Goal: Task Accomplishment & Management: Manage account settings

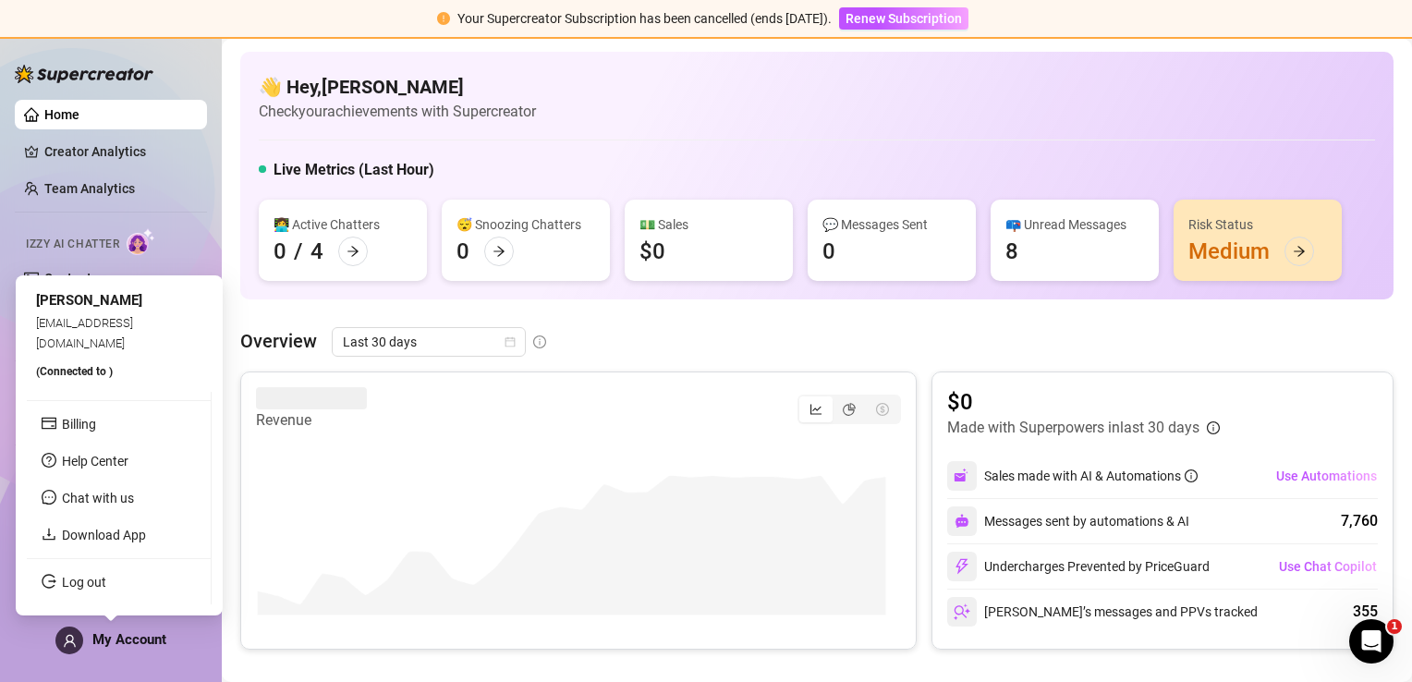
click at [118, 641] on span "My Account" at bounding box center [129, 639] width 74 height 17
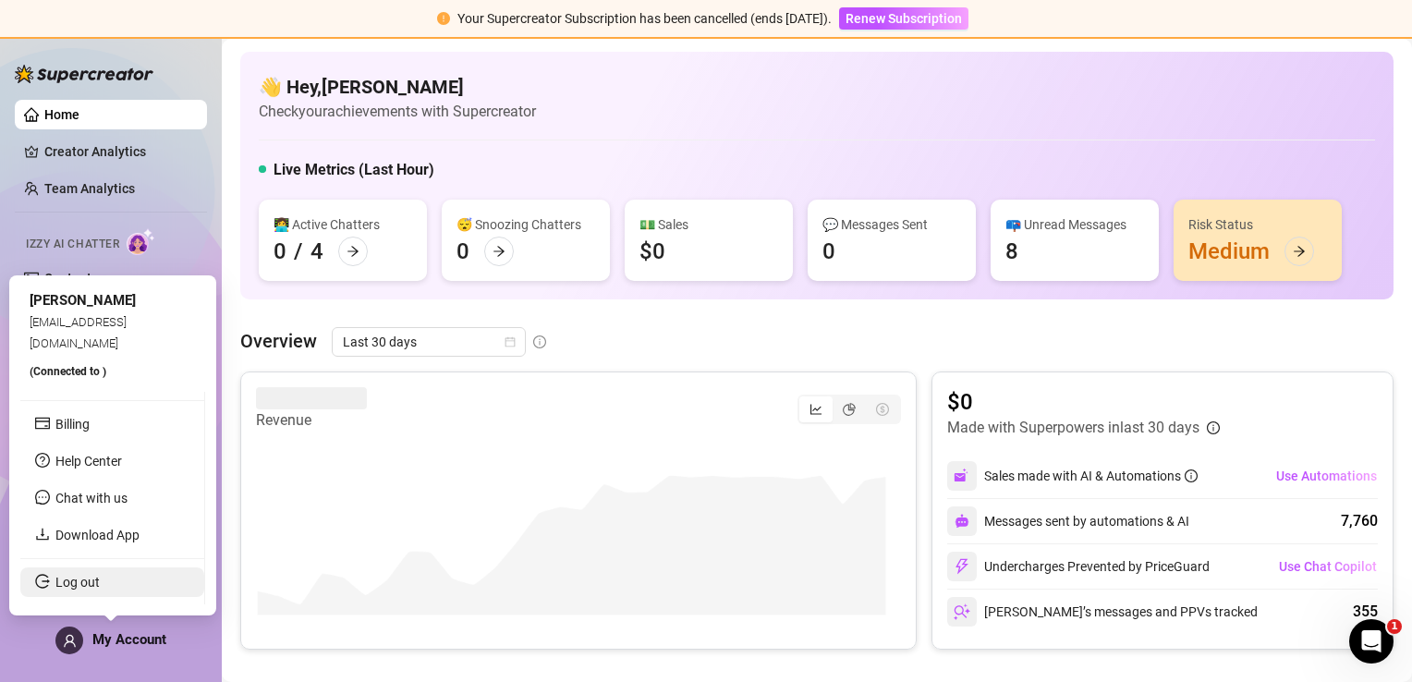
click at [100, 581] on link "Log out" at bounding box center [77, 582] width 44 height 15
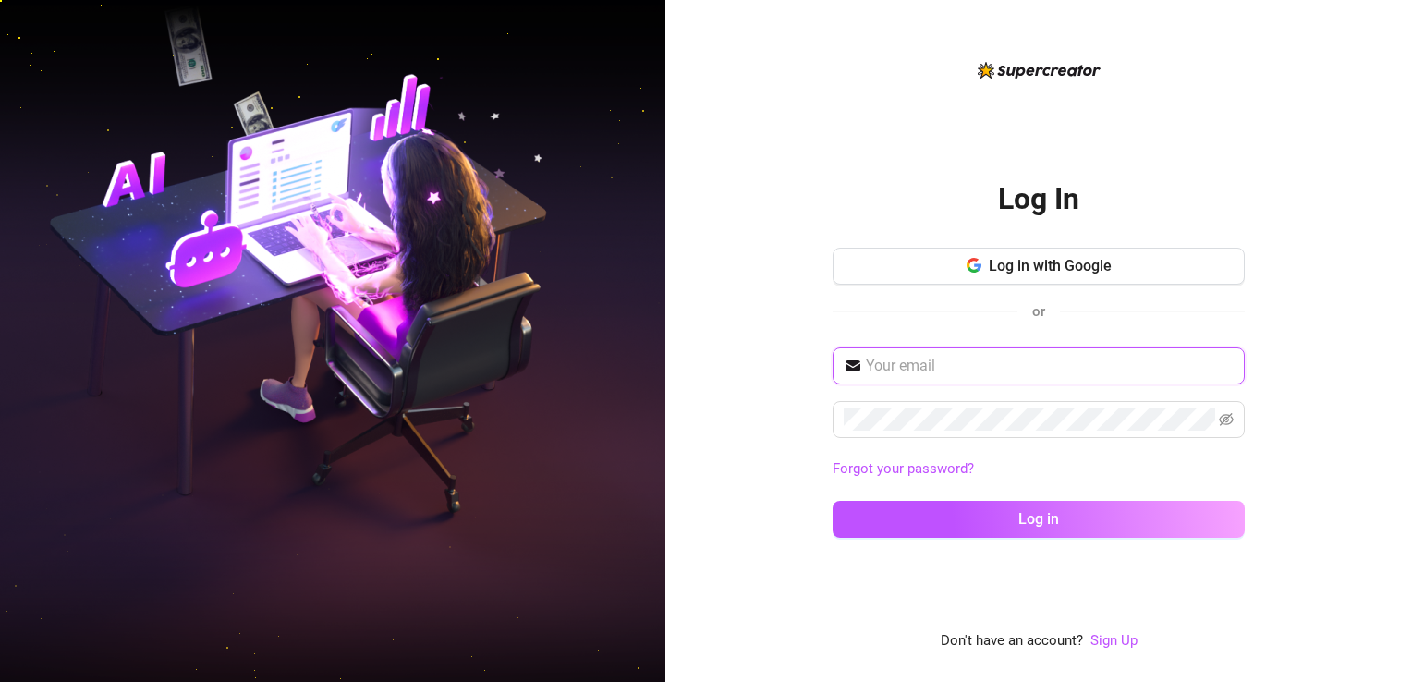
click at [923, 365] on input "text" at bounding box center [1050, 366] width 368 height 22
type input "[EMAIL_ADDRESS][DOMAIN_NAME]"
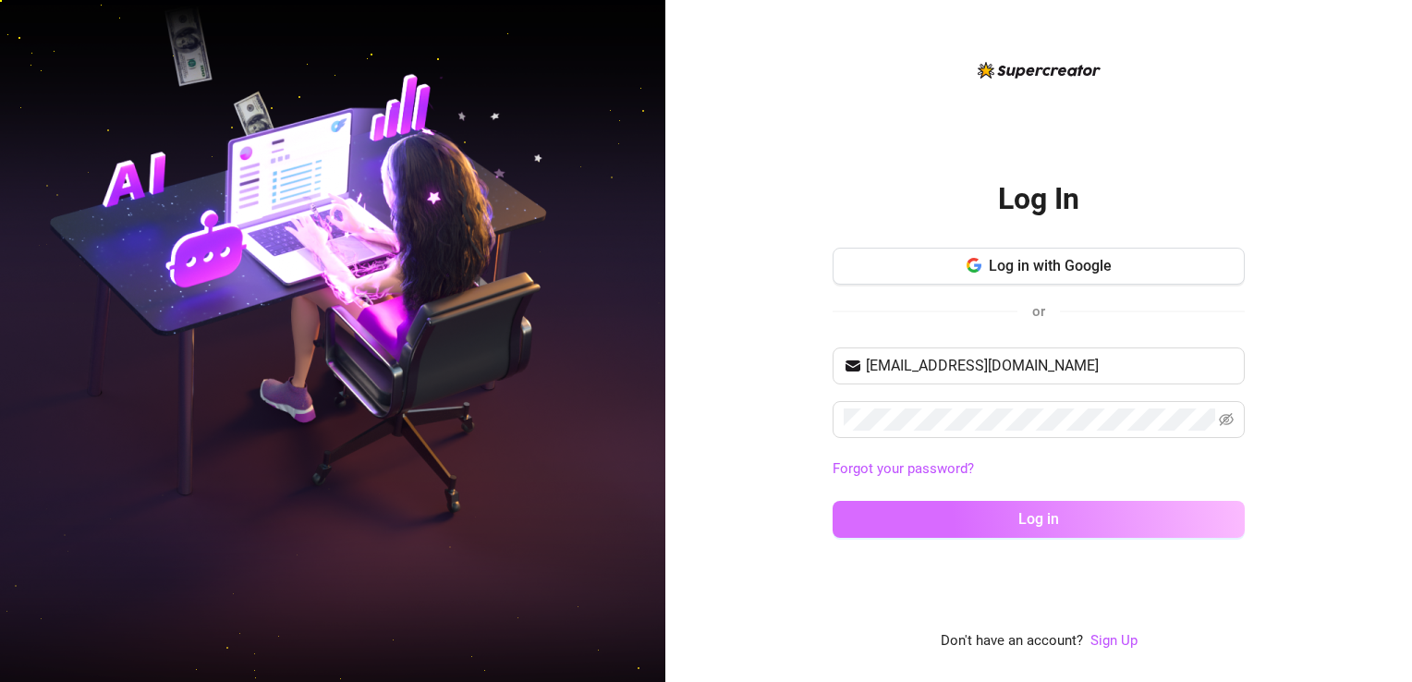
click at [948, 523] on button "Log in" at bounding box center [1039, 519] width 412 height 37
